Goal: Transaction & Acquisition: Purchase product/service

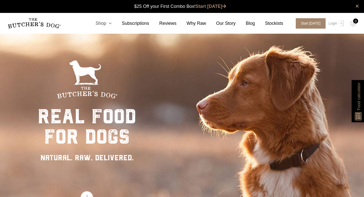
scroll to position [0, 0]
click at [112, 22] on icon at bounding box center [109, 23] width 6 height 5
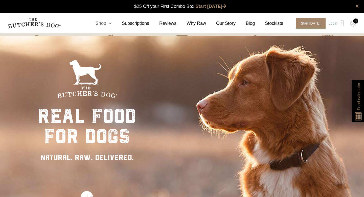
scroll to position [0, 0]
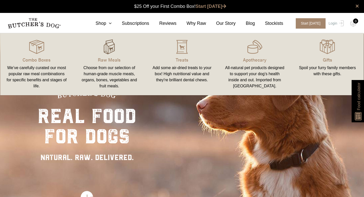
click at [110, 49] on img at bounding box center [109, 46] width 15 height 15
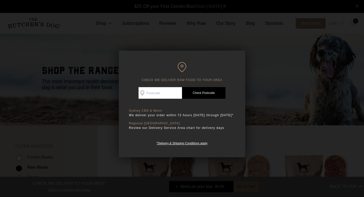
scroll to position [17, 0]
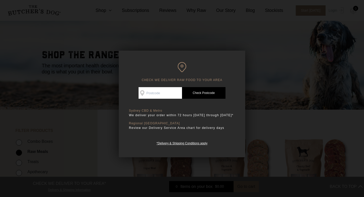
click at [109, 91] on div at bounding box center [182, 98] width 364 height 197
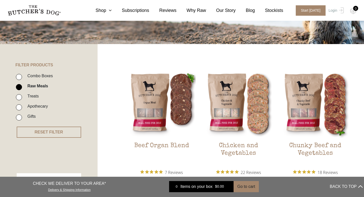
scroll to position [101, 0]
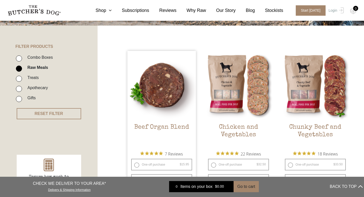
click at [146, 96] on img at bounding box center [161, 85] width 69 height 69
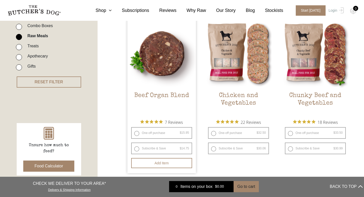
scroll to position [142, 0]
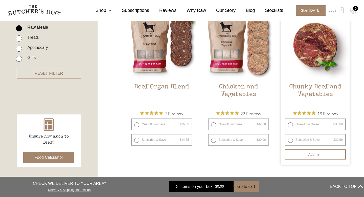
click at [316, 61] on img at bounding box center [315, 45] width 69 height 69
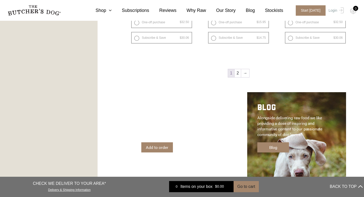
scroll to position [741, 0]
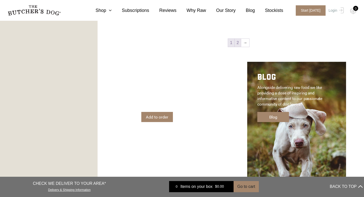
click at [240, 40] on link "2" at bounding box center [238, 43] width 6 height 8
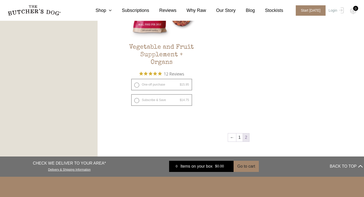
scroll to position [388, 0]
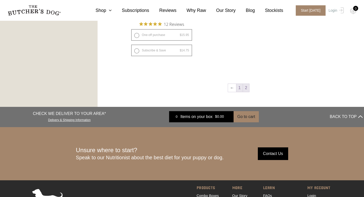
click at [240, 88] on link "1" at bounding box center [239, 88] width 6 height 8
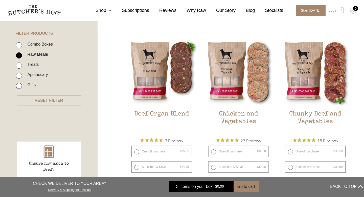
scroll to position [114, 0]
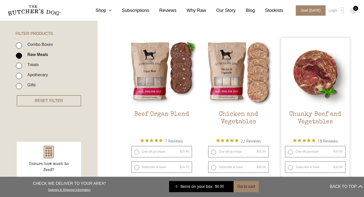
click at [315, 82] on img at bounding box center [315, 72] width 69 height 69
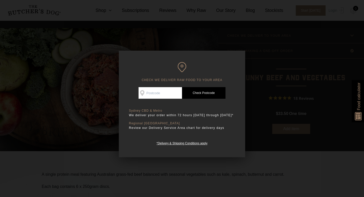
click at [298, 89] on div at bounding box center [182, 98] width 364 height 197
click at [315, 82] on div at bounding box center [182, 98] width 364 height 197
